Goal: Navigation & Orientation: Find specific page/section

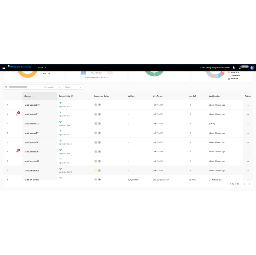
scroll to position [68, 0]
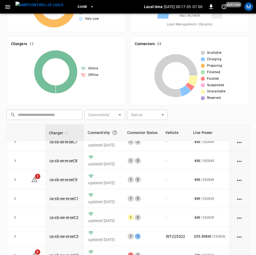
click at [247, 118] on div "​ ​ Connectivity ​ Connectivity Status ​ Status" at bounding box center [126, 114] width 245 height 12
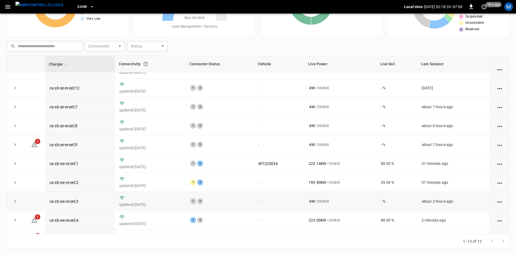
scroll to position [0, 0]
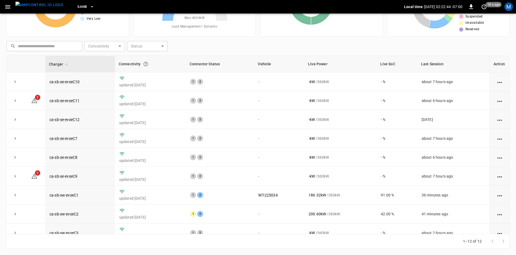
click at [341, 56] on th "Live Power" at bounding box center [340, 64] width 72 height 16
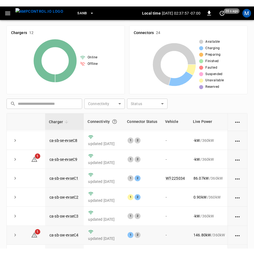
scroll to position [79, 0]
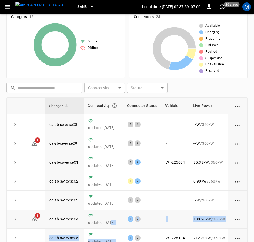
drag, startPoint x: 131, startPoint y: 240, endPoint x: 119, endPoint y: 223, distance: 20.7
click at [111, 223] on tbody "ca-sb-se-evseC10 updated [DATE] 1 2 - - kW / 360 kW - % about 7 hours ago 1 ca-…" at bounding box center [159, 152] width 305 height 227
click at [189, 172] on td "-" at bounding box center [175, 181] width 28 height 19
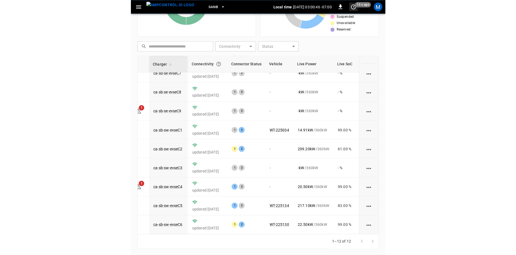
scroll to position [68, 0]
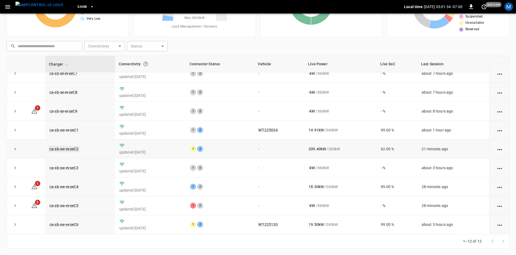
click at [60, 148] on link "ca-sb-sw-evseC2" at bounding box center [63, 149] width 31 height 6
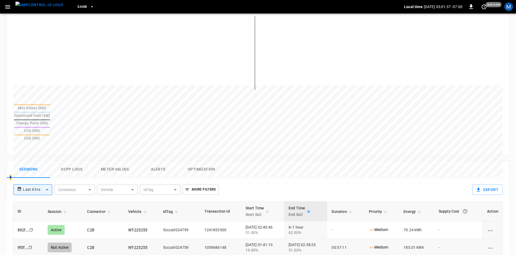
scroll to position [189, 0]
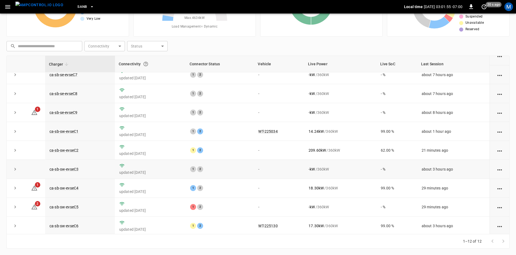
scroll to position [68, 0]
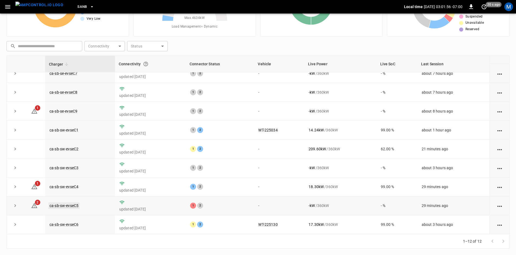
click at [72, 205] on link "ca-sb-sw-evseC5" at bounding box center [63, 206] width 31 height 6
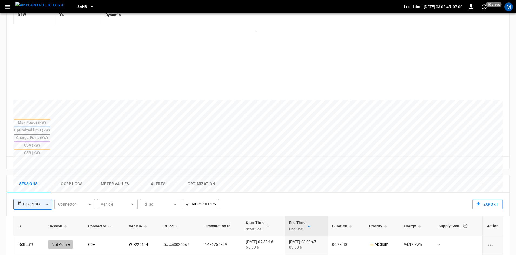
scroll to position [81, 0]
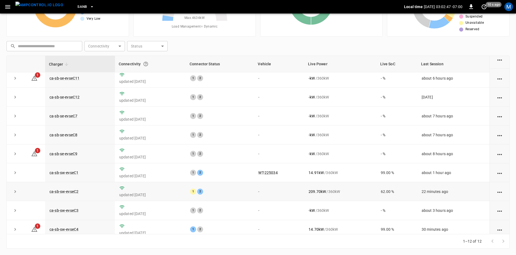
scroll to position [68, 0]
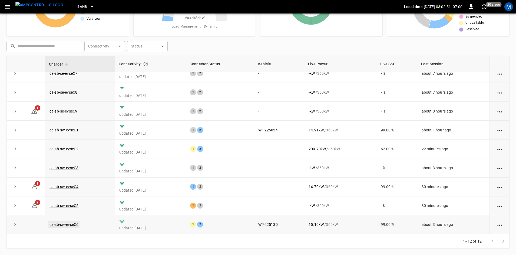
click at [76, 225] on link "ca-sb-sw-evseC6" at bounding box center [63, 225] width 31 height 6
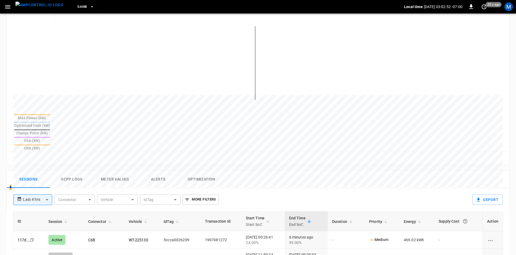
scroll to position [135, 0]
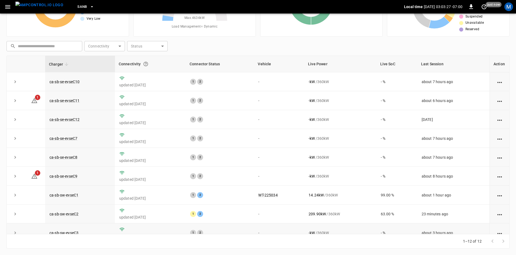
scroll to position [68, 0]
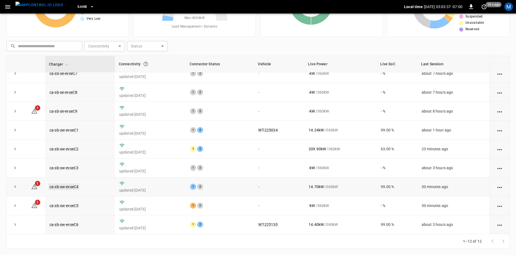
click at [71, 185] on link "ca-sb-sw-evseC4" at bounding box center [63, 187] width 31 height 6
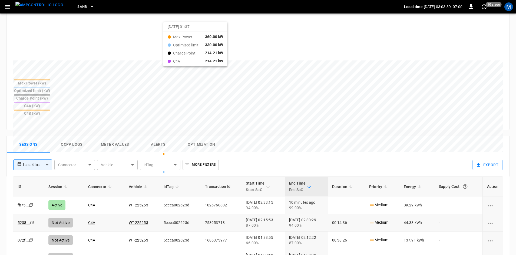
scroll to position [162, 0]
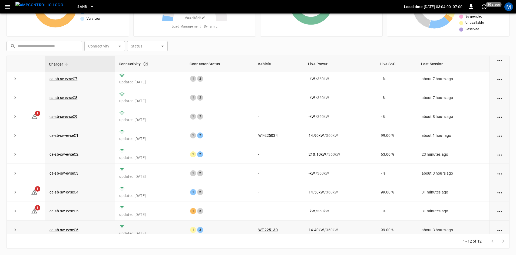
scroll to position [68, 0]
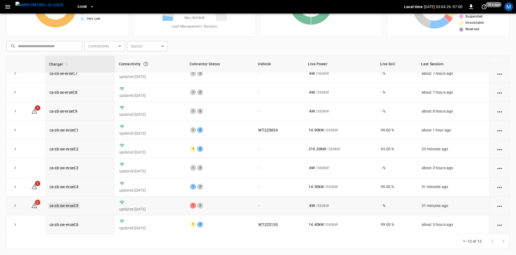
click at [70, 205] on link "ca-sb-sw-evseC5" at bounding box center [63, 206] width 31 height 6
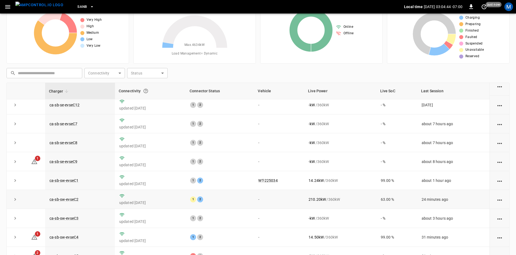
scroll to position [68, 0]
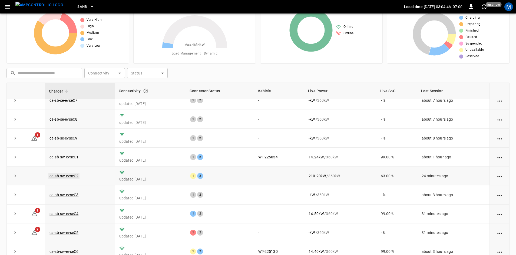
click at [70, 174] on link "ca-sb-sw-evseC2" at bounding box center [63, 176] width 31 height 6
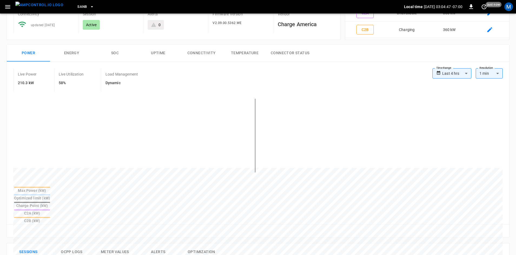
scroll to position [135, 0]
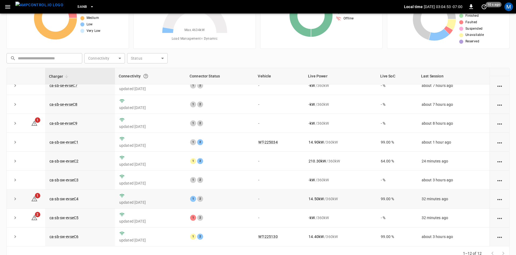
scroll to position [52, 0]
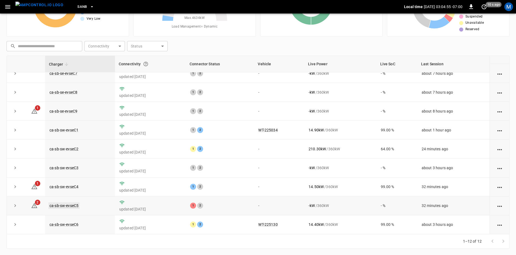
click at [59, 205] on link "ca-sb-sw-evseC5" at bounding box center [63, 206] width 31 height 6
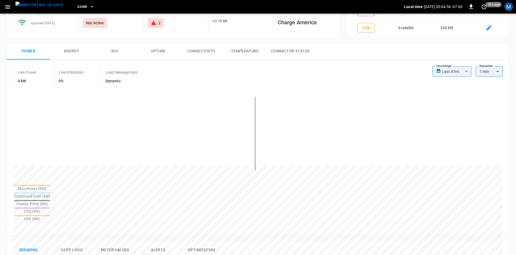
scroll to position [108, 0]
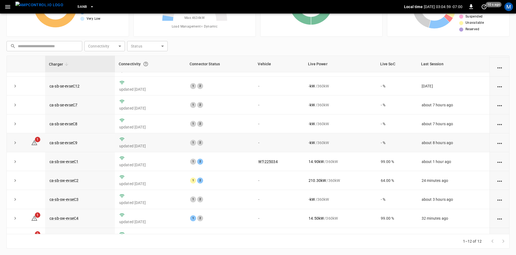
scroll to position [68, 0]
